Goal: Navigation & Orientation: Find specific page/section

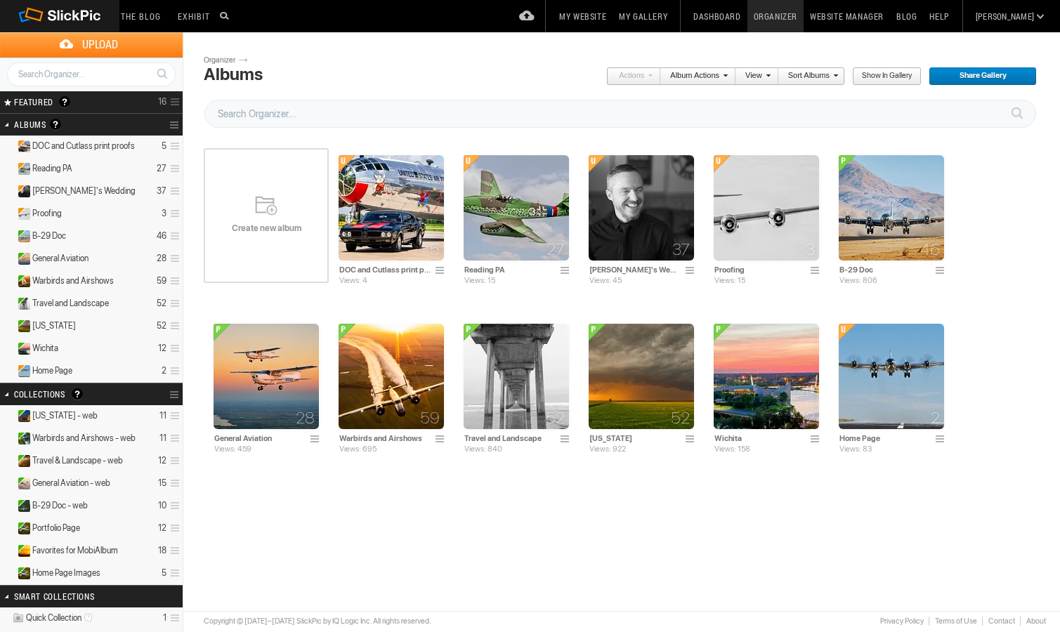
click at [613, 13] on link "My Website" at bounding box center [583, 16] width 60 height 32
click at [56, 525] on span "Portfolio Page" at bounding box center [56, 528] width 48 height 11
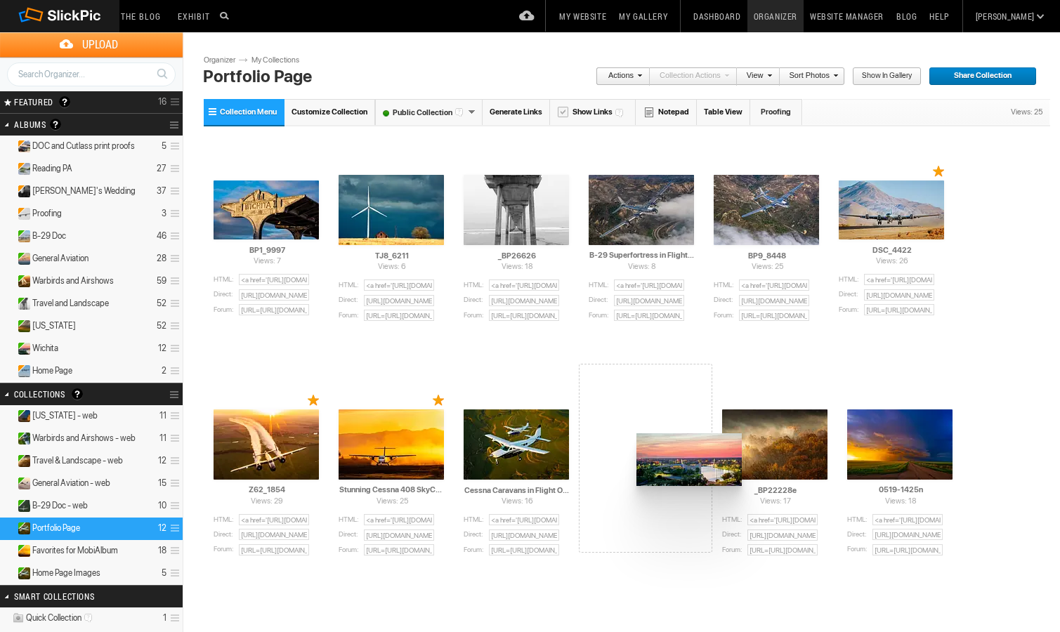
drag, startPoint x: 266, startPoint y: 207, endPoint x: 635, endPoint y: 434, distance: 433.1
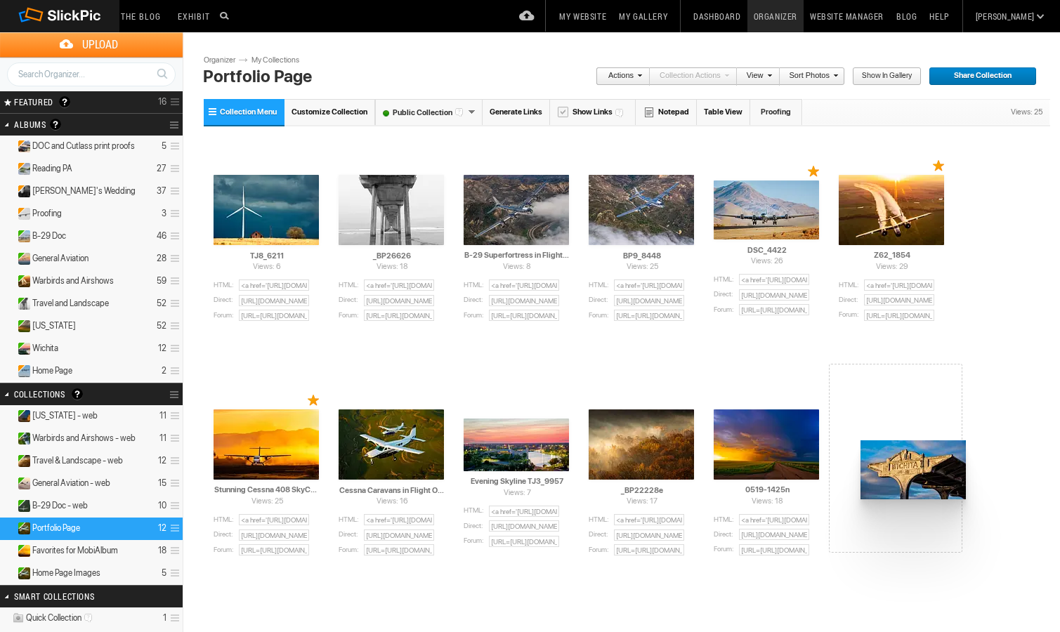
drag, startPoint x: 256, startPoint y: 202, endPoint x: 859, endPoint y: 441, distance: 648.3
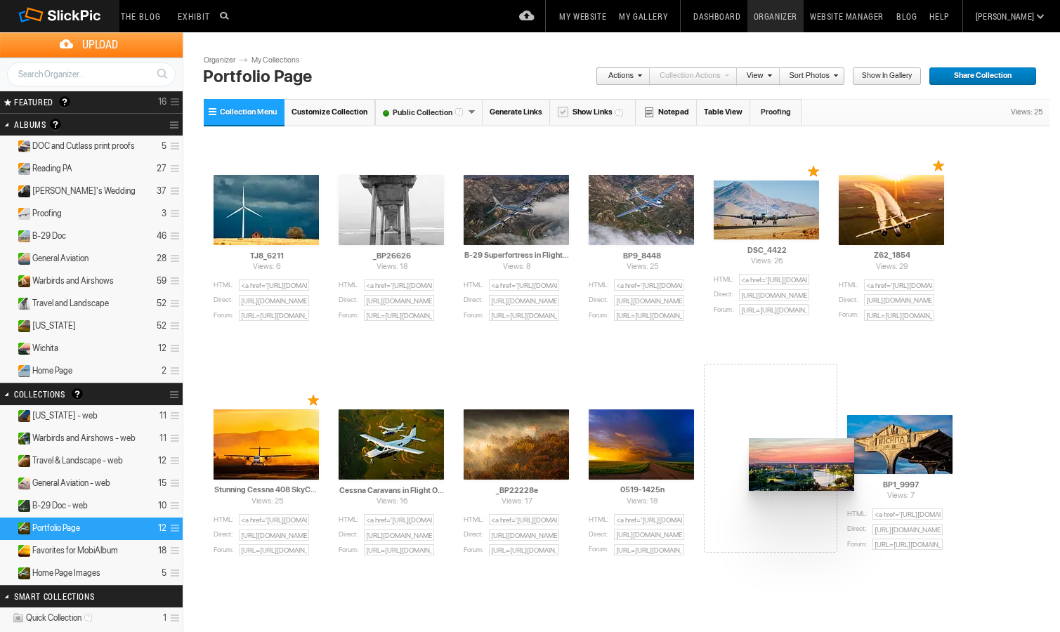
drag, startPoint x: 514, startPoint y: 441, endPoint x: 748, endPoint y: 438, distance: 233.3
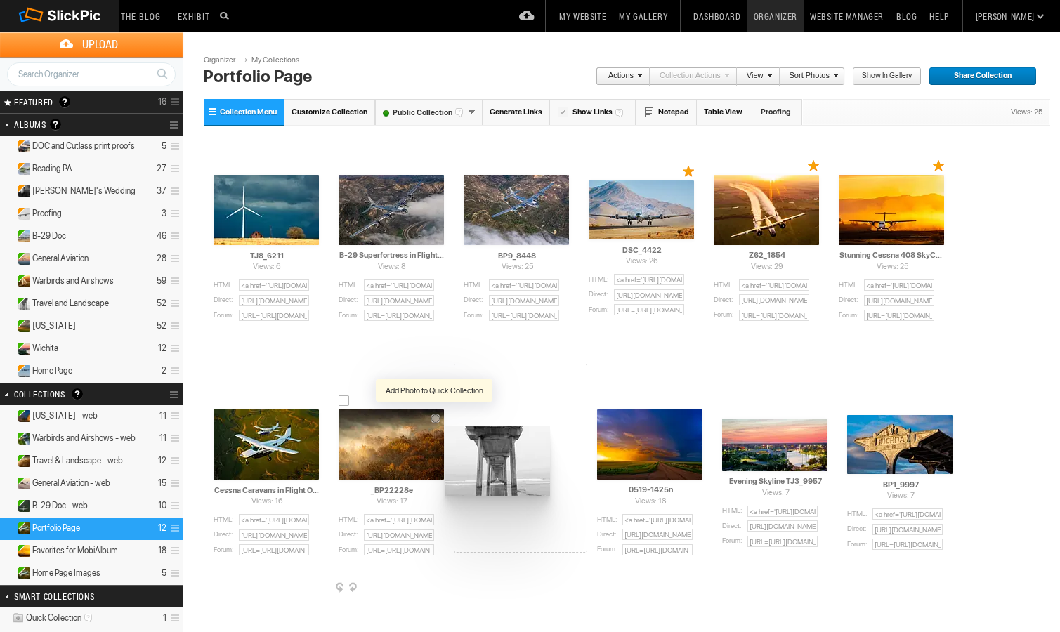
drag, startPoint x: 365, startPoint y: 193, endPoint x: 443, endPoint y: 427, distance: 247.5
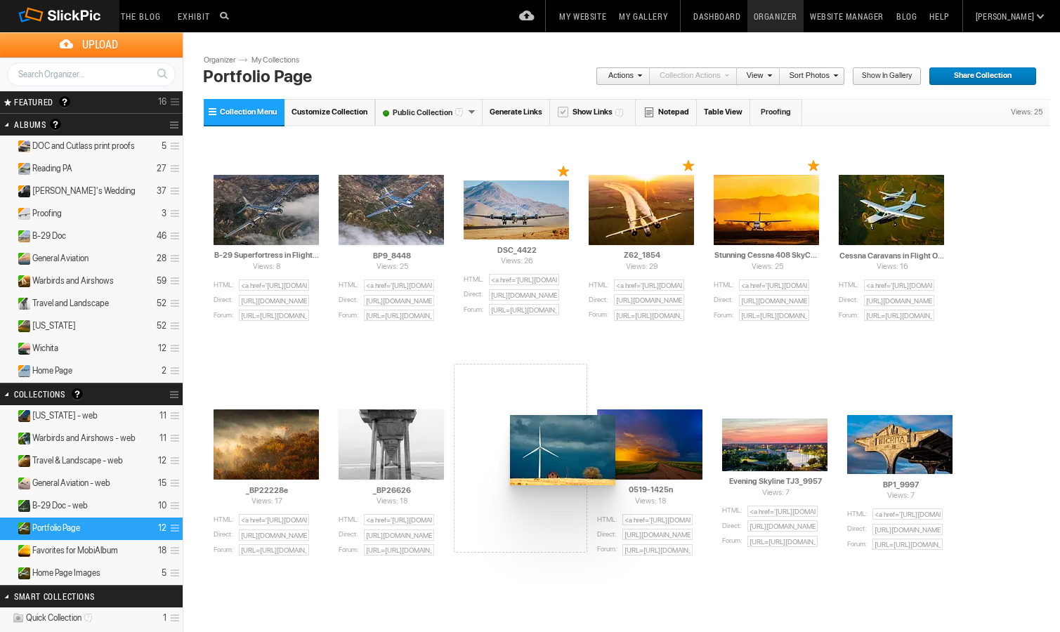
drag, startPoint x: 266, startPoint y: 211, endPoint x: 483, endPoint y: 420, distance: 301.1
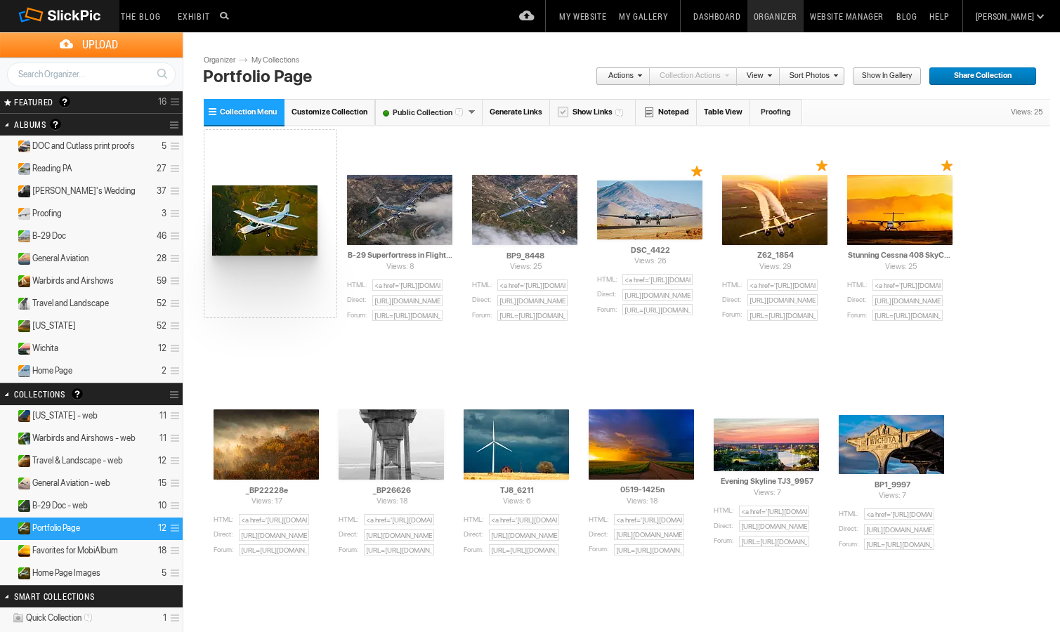
drag, startPoint x: 897, startPoint y: 202, endPoint x: 211, endPoint y: 186, distance: 686.7
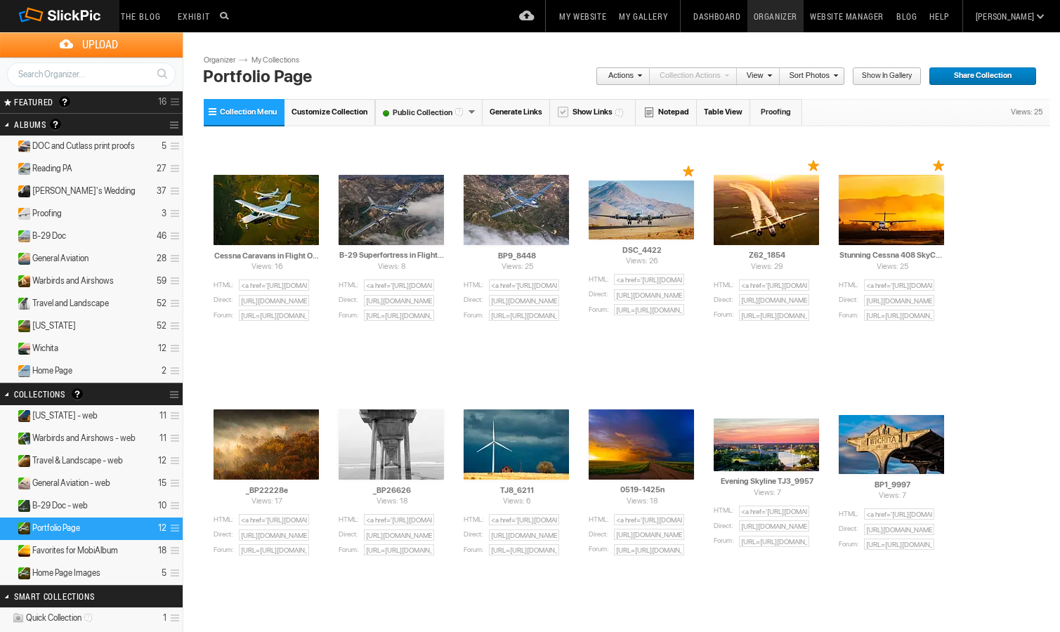
click at [674, 13] on link "My Gallery" at bounding box center [643, 16] width 61 height 32
click at [674, 16] on link "My Gallery" at bounding box center [643, 16] width 61 height 32
